Goal: Browse casually: Explore the website without a specific task or goal

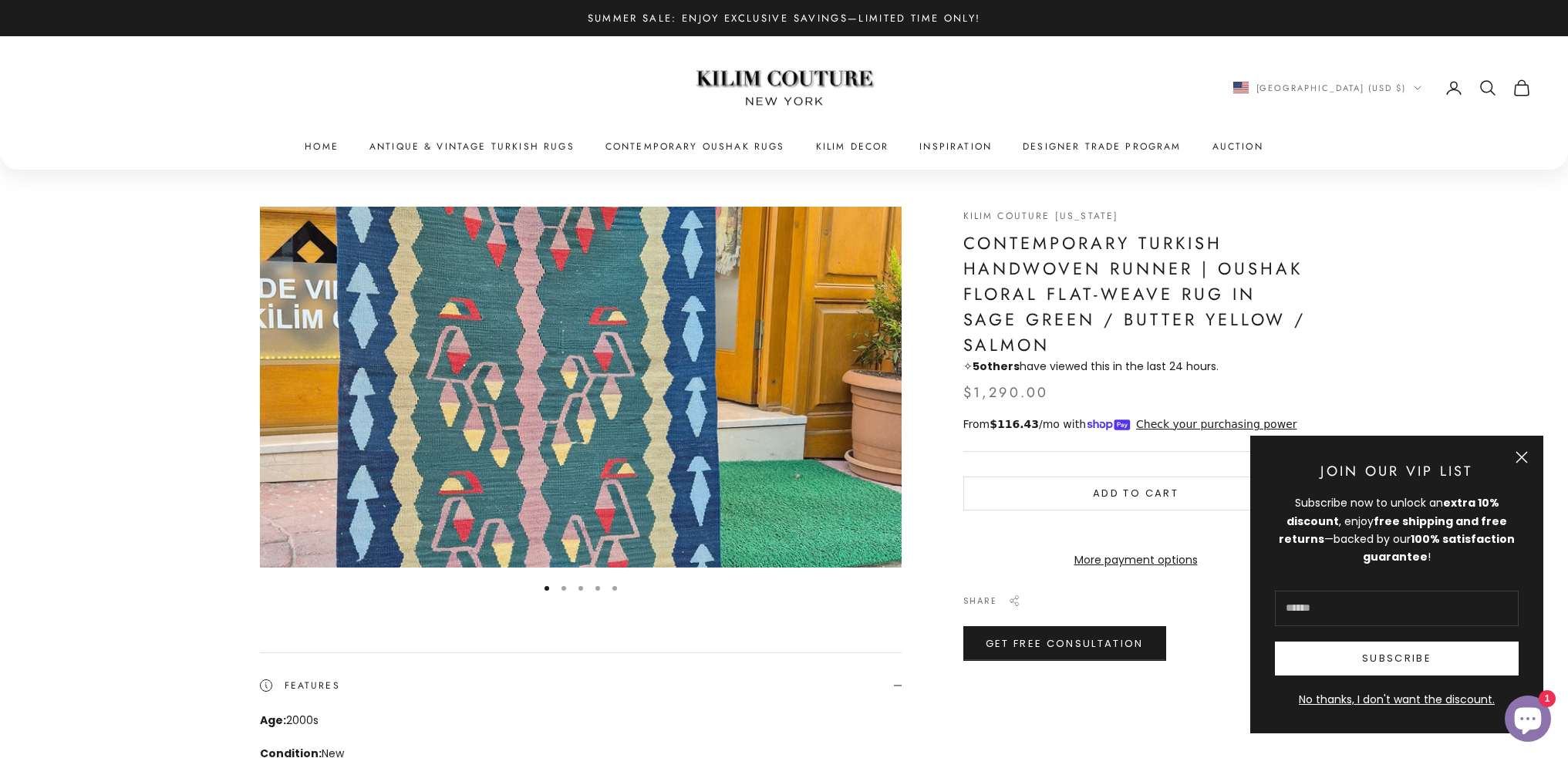
click at [658, 382] on img "Item 1 of 5" at bounding box center [580, 387] width 642 height 361
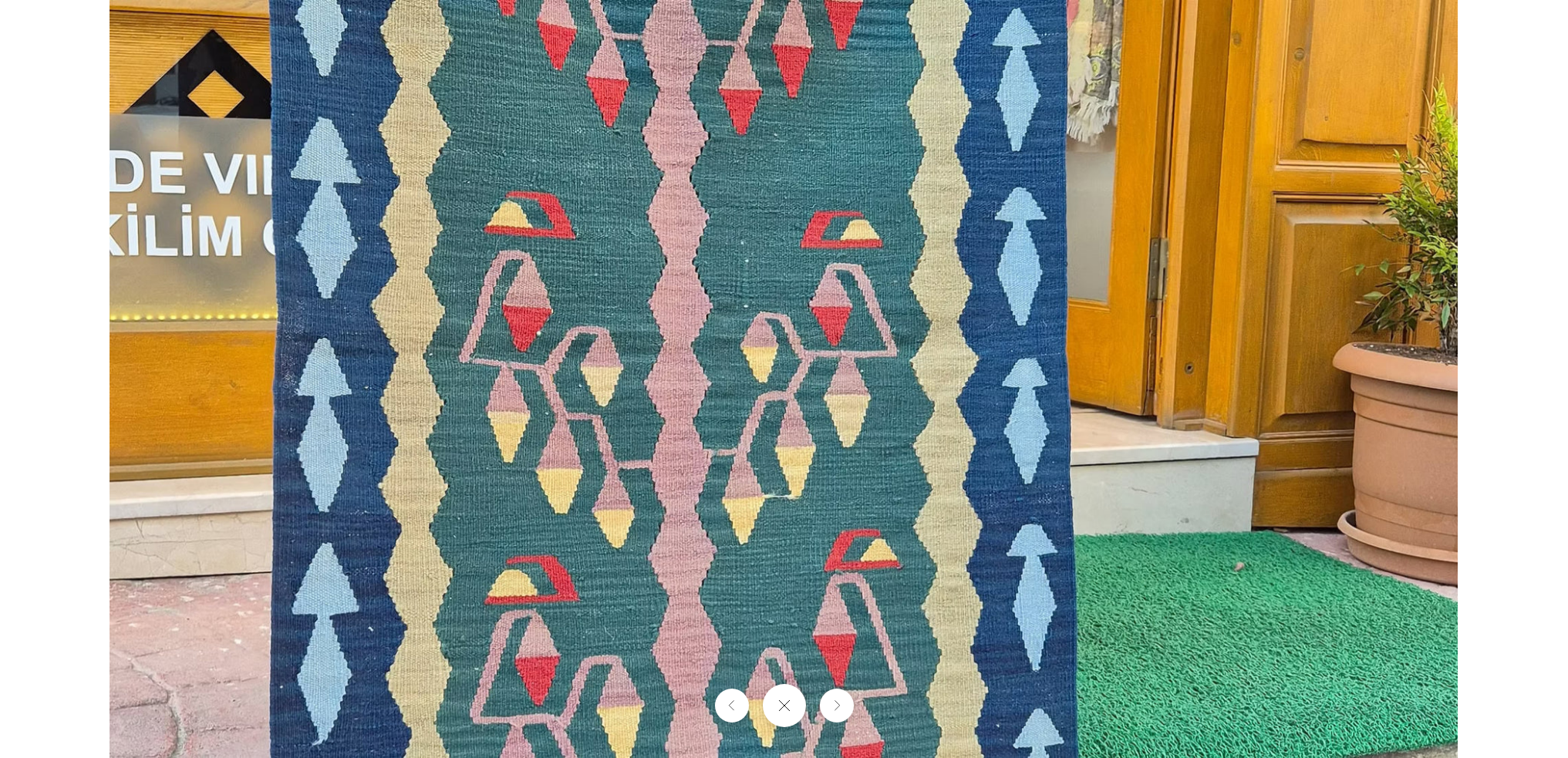
click at [658, 382] on img at bounding box center [784, 379] width 1348 height 758
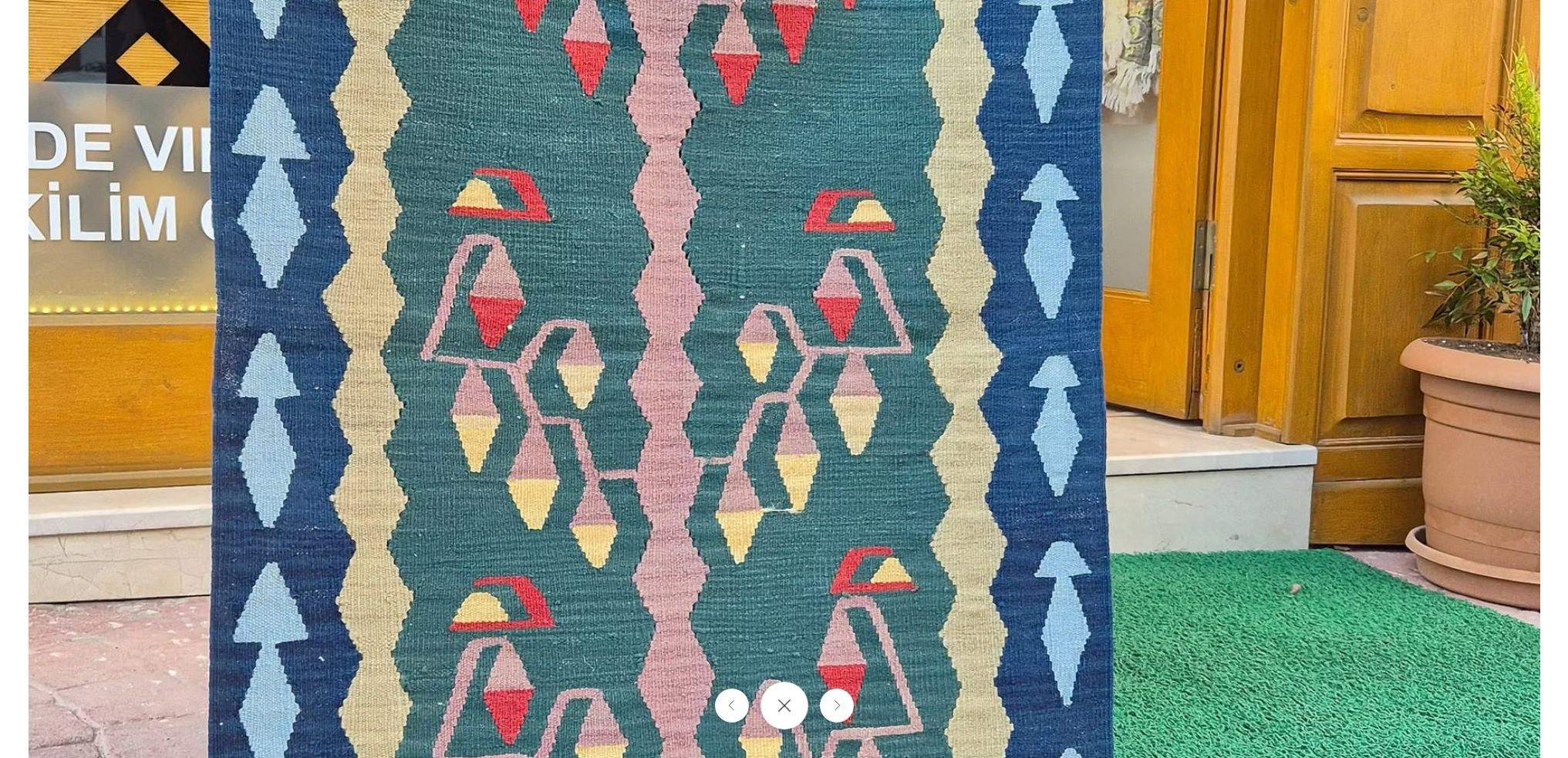
click at [802, 715] on button "Close gallery" at bounding box center [784, 705] width 48 height 47
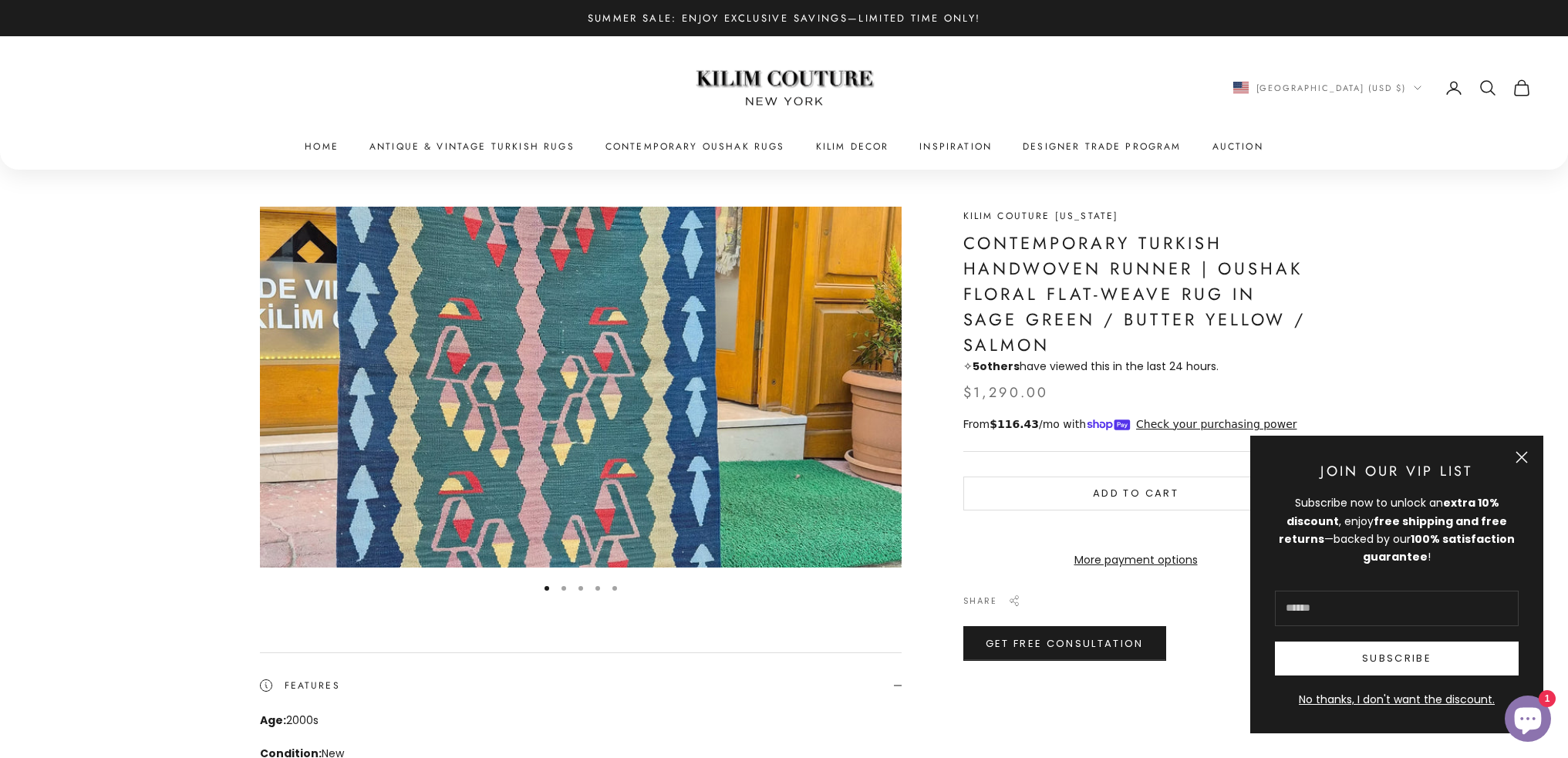
click at [983, 215] on link "Kilim Couture [US_STATE]" at bounding box center [1041, 215] width 156 height 14
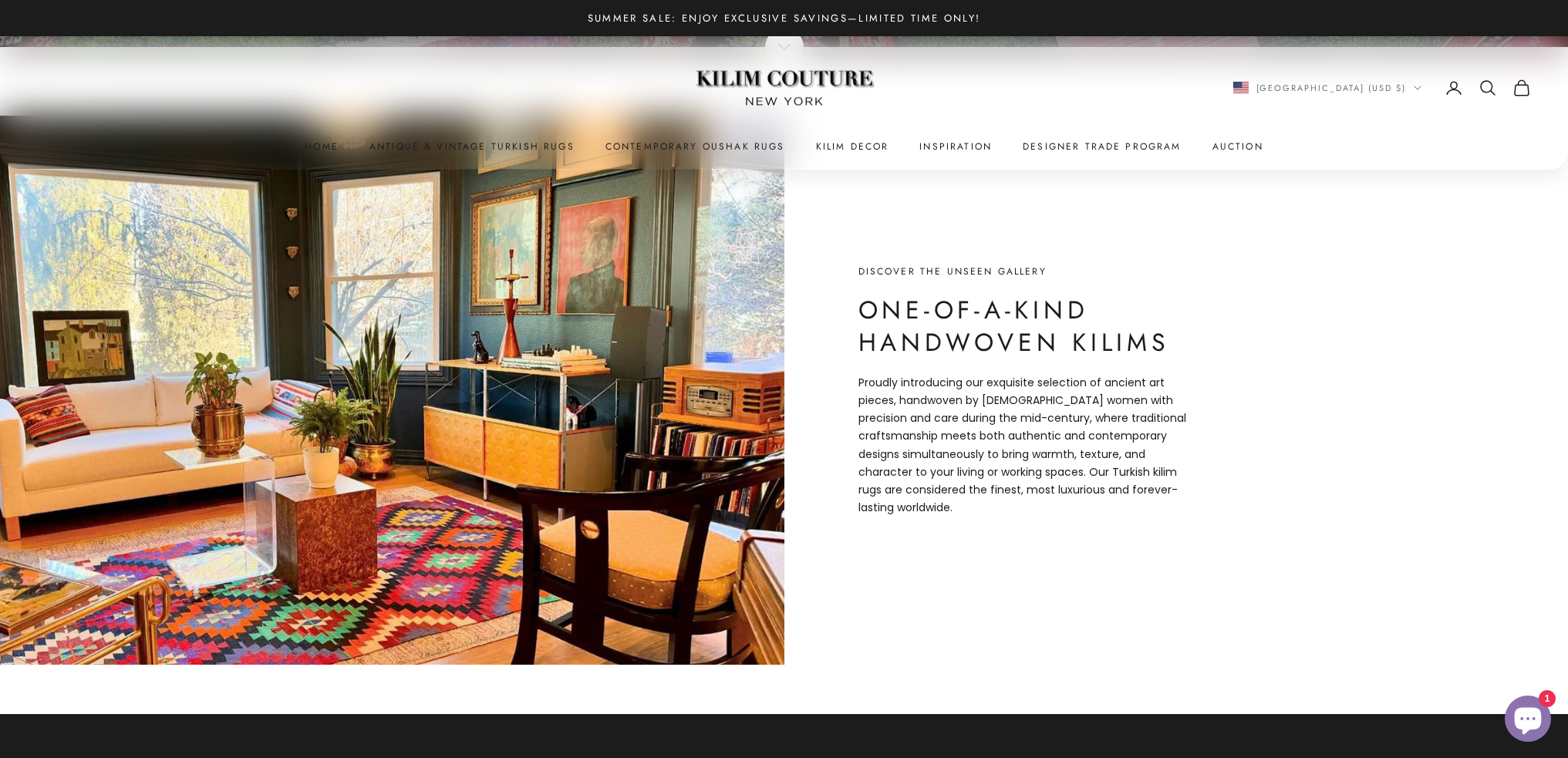
scroll to position [848, 0]
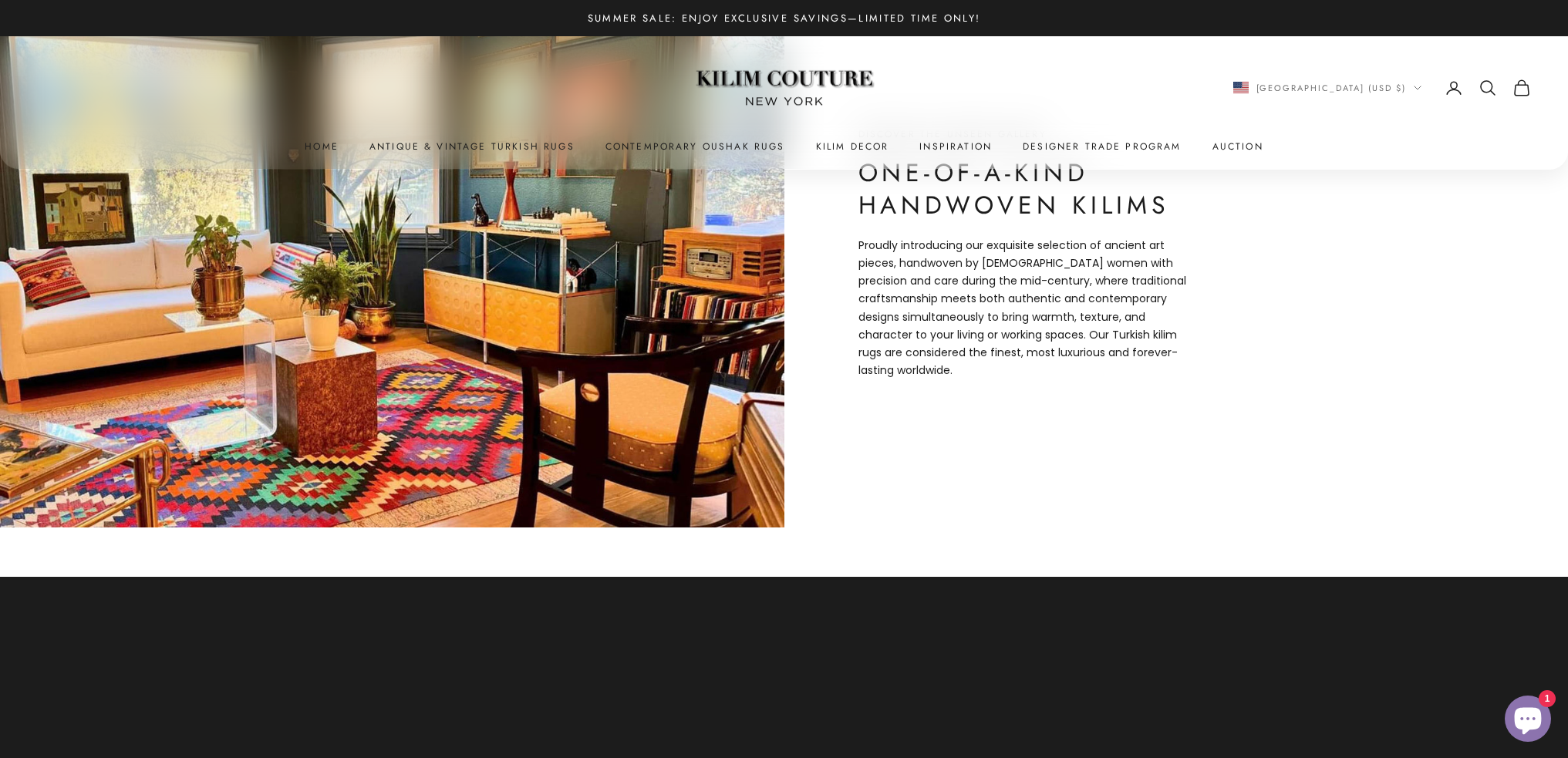
click at [944, 326] on p "Proudly introducing our exquisite selection of ancient art pieces, handwoven by…" at bounding box center [1025, 307] width 332 height 142
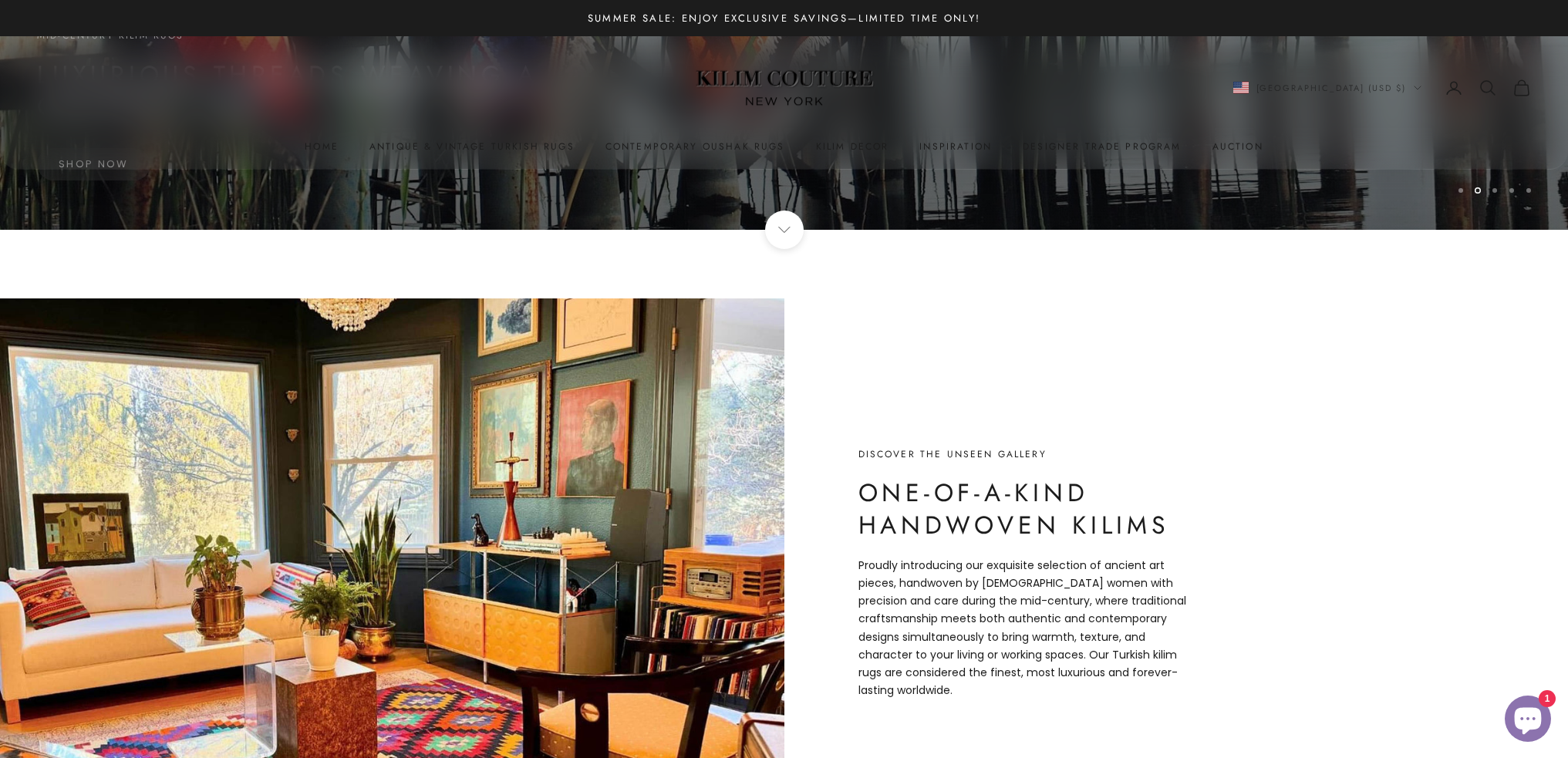
scroll to position [746, 0]
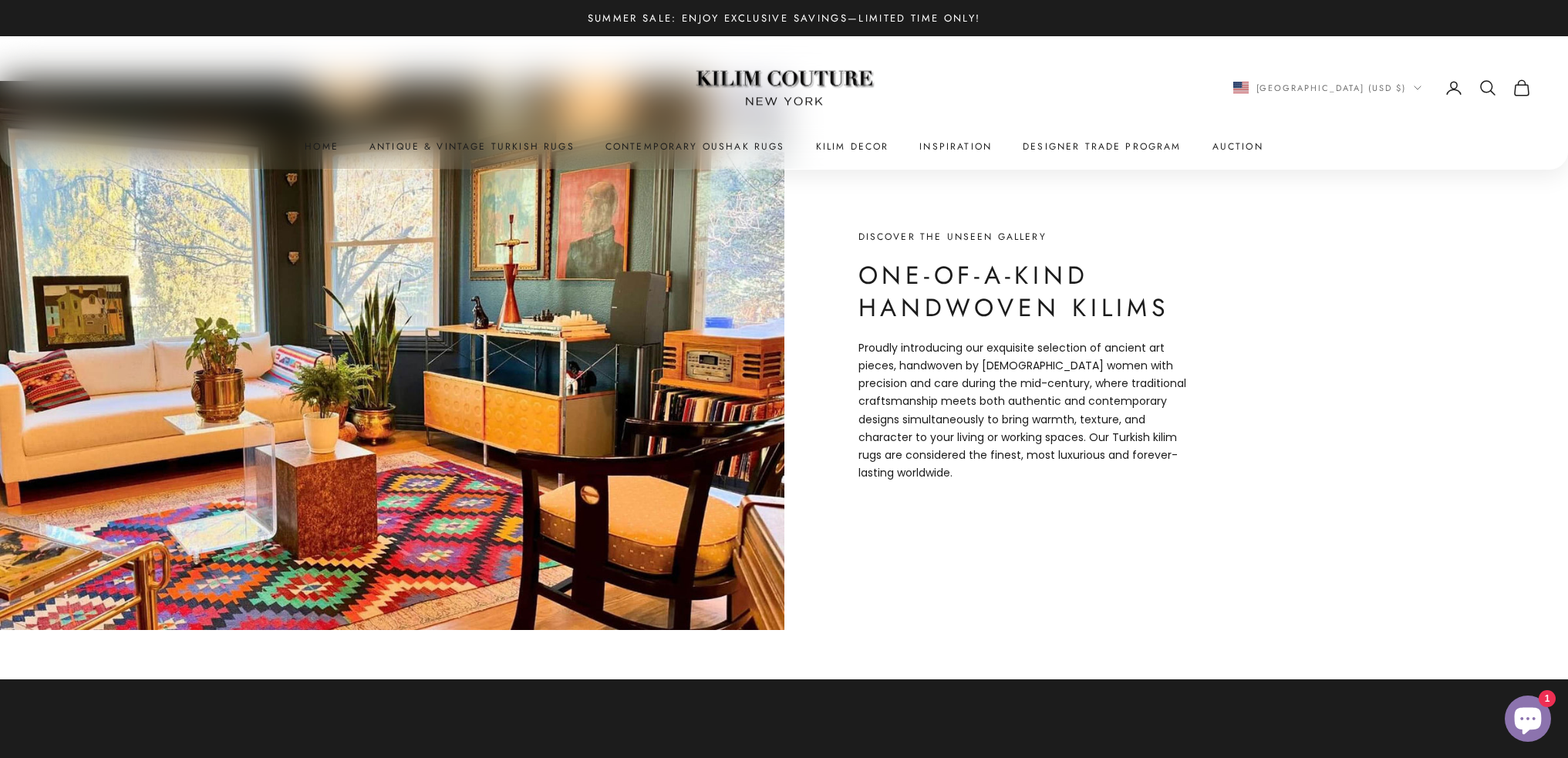
drag, startPoint x: 1006, startPoint y: 382, endPoint x: 896, endPoint y: 346, distance: 115.7
click at [910, 374] on p "Proudly introducing our exquisite selection of ancient art pieces, handwoven by…" at bounding box center [1025, 410] width 332 height 142
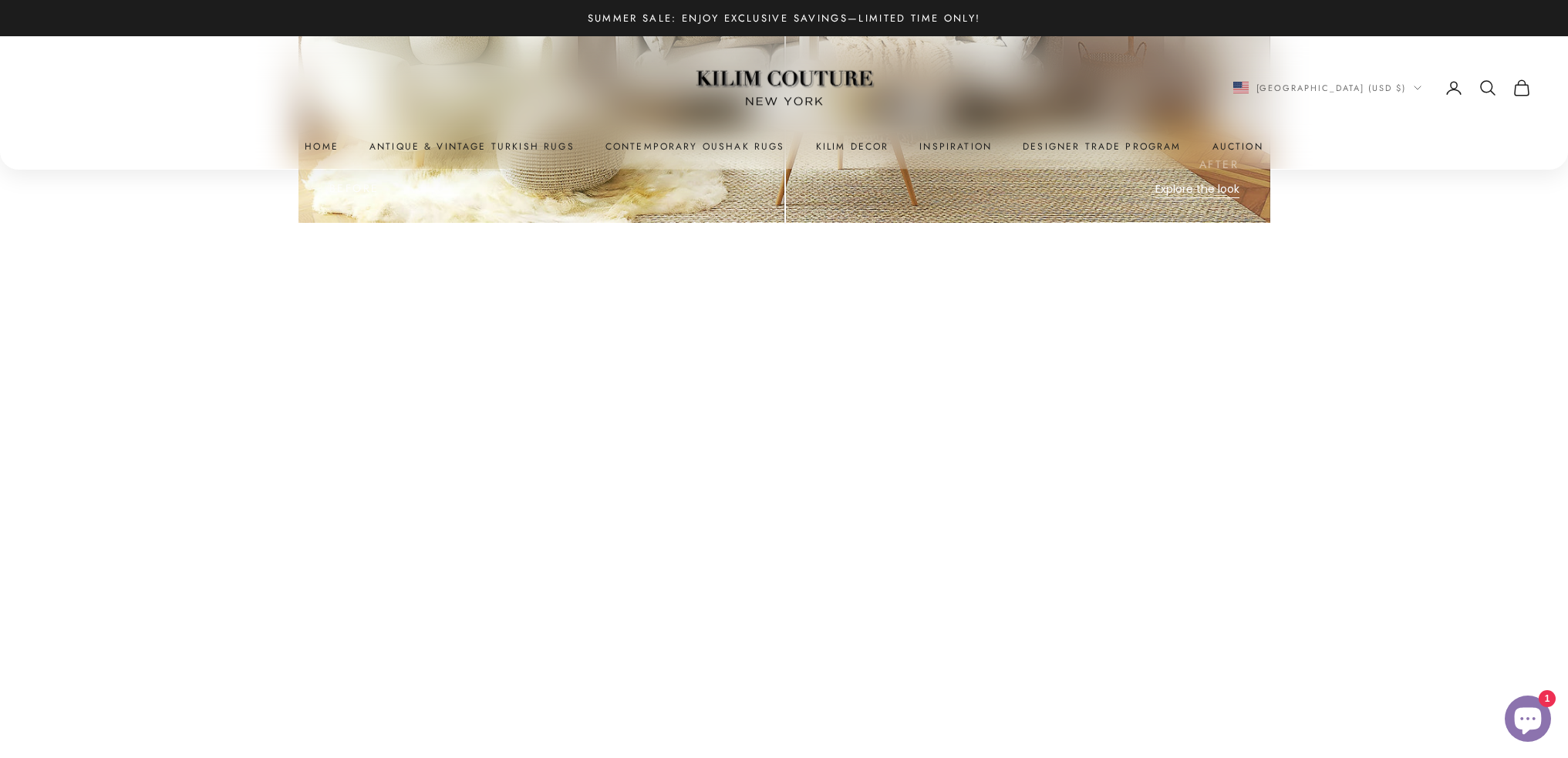
scroll to position [6606, 0]
